Goal: Task Accomplishment & Management: Complete application form

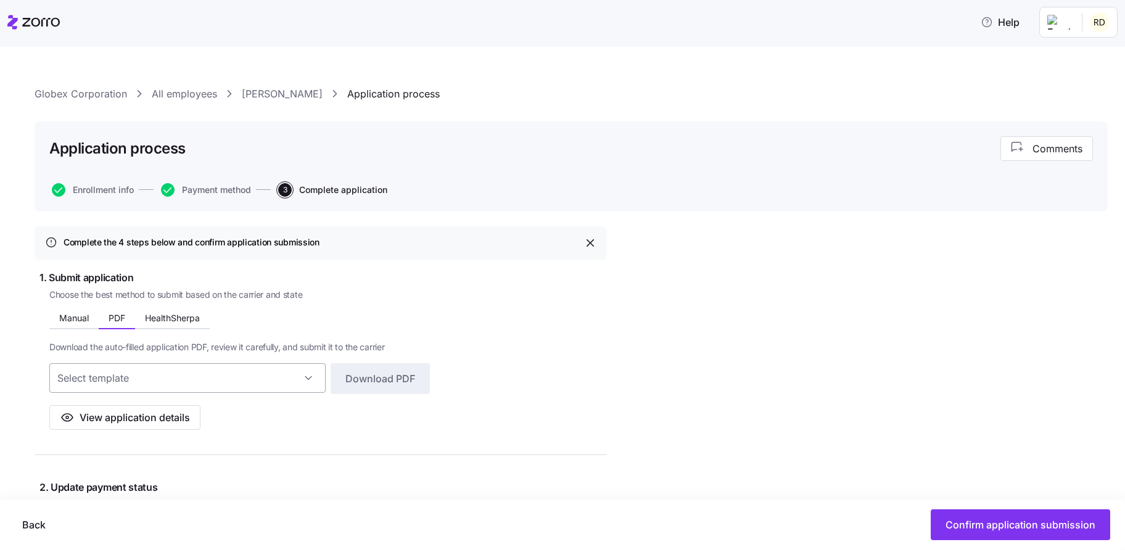
click at [157, 376] on input at bounding box center [187, 378] width 276 height 30
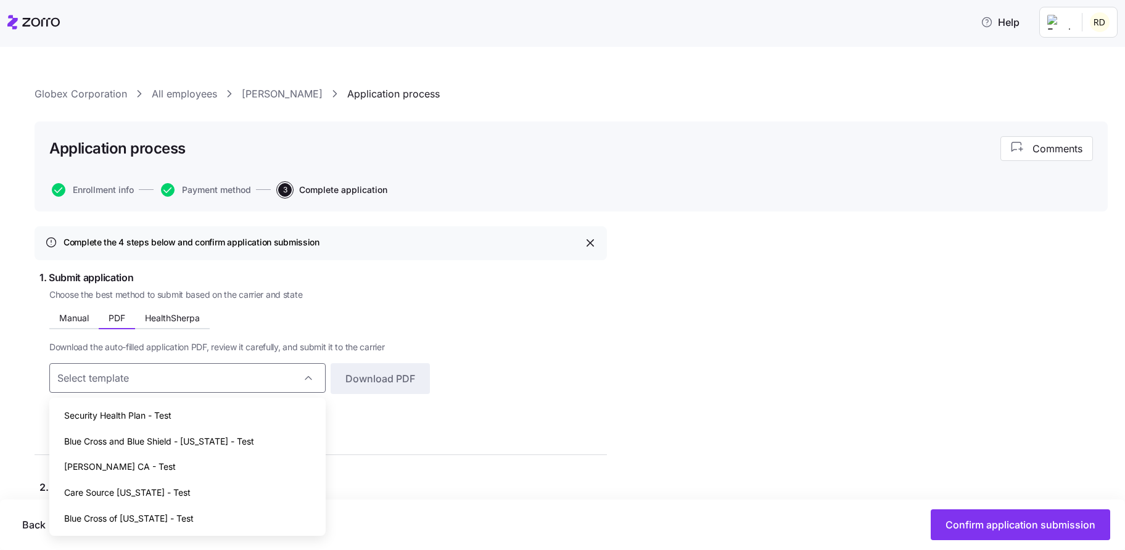
click at [539, 289] on div "Choose the best method to submit based on the carrier and state Manual PDF Heal…" at bounding box center [328, 360] width 558 height 142
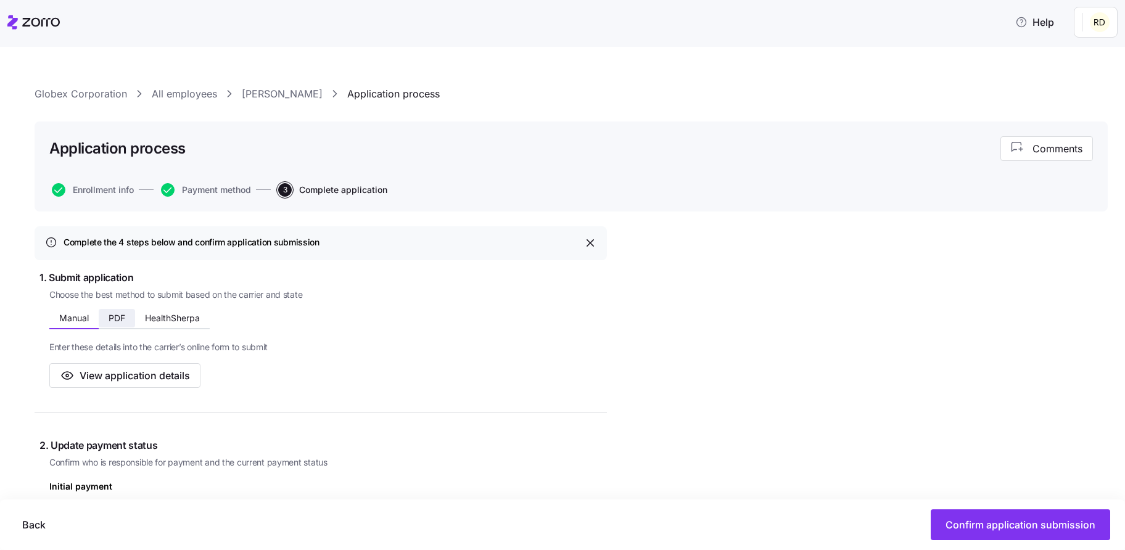
click at [107, 324] on button "PDF" at bounding box center [117, 318] width 36 height 19
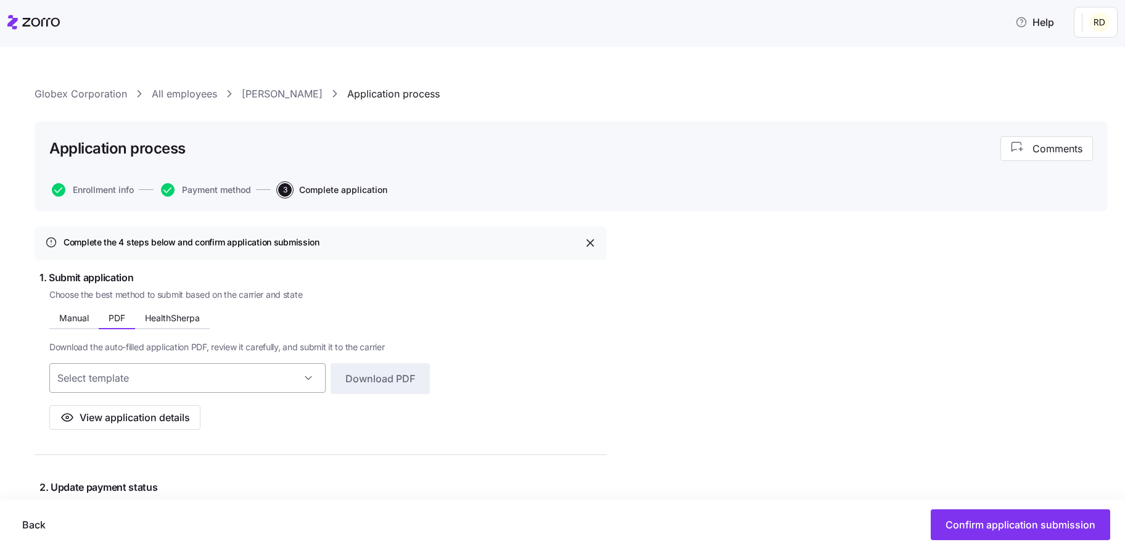
click at [139, 374] on input at bounding box center [187, 378] width 276 height 30
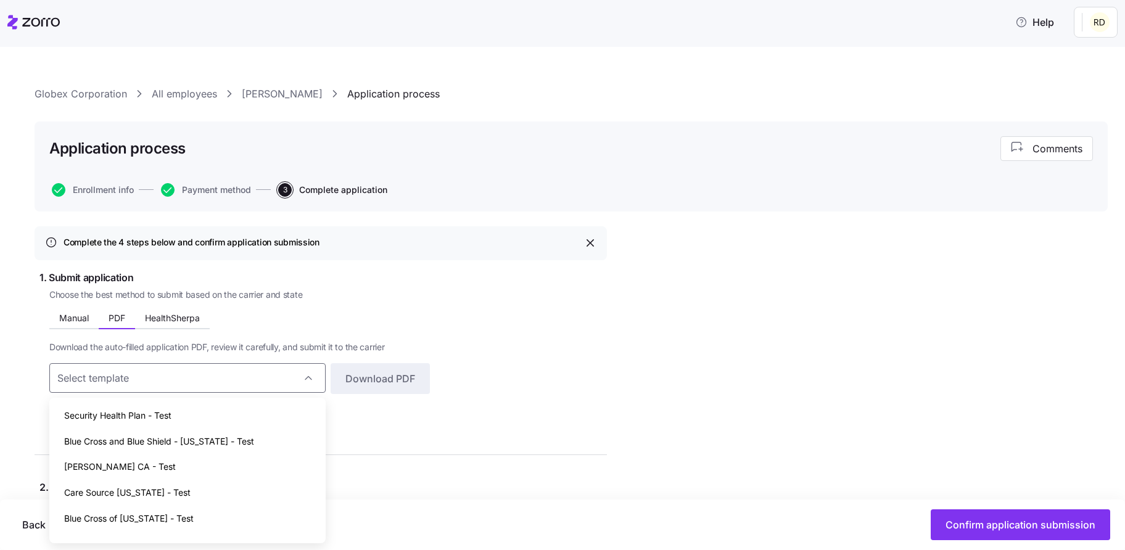
scroll to position [19, 0]
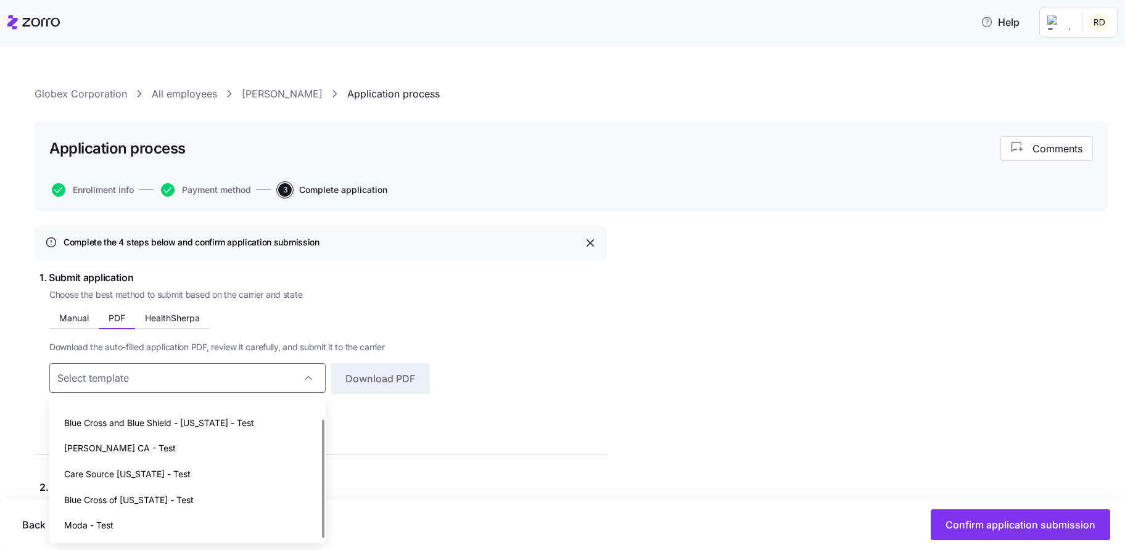
click at [575, 291] on div "Choose the best method to submit based on the carrier and state Manual PDF Heal…" at bounding box center [328, 360] width 558 height 142
